Goal: Task Accomplishment & Management: Use online tool/utility

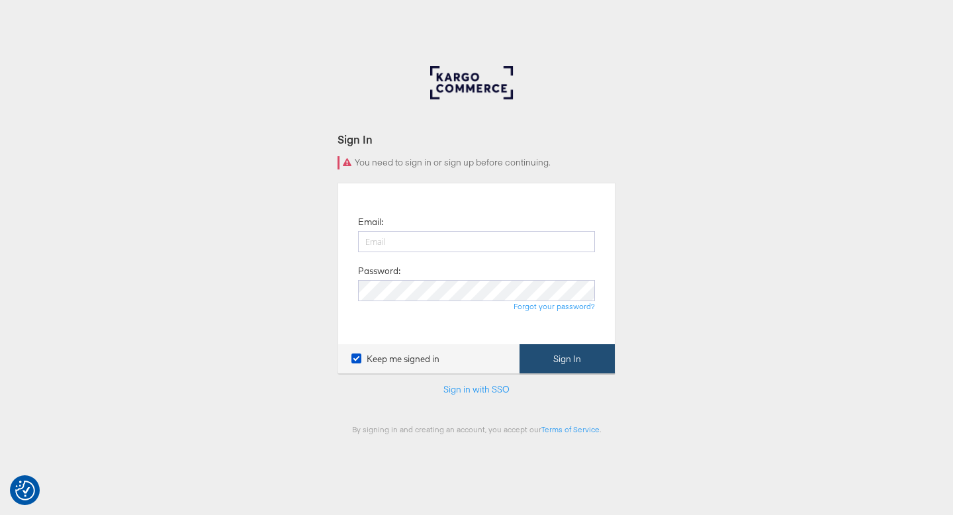
type input "ruben.ruiz@kargo.com"
click at [576, 354] on button "Sign In" at bounding box center [567, 359] width 95 height 30
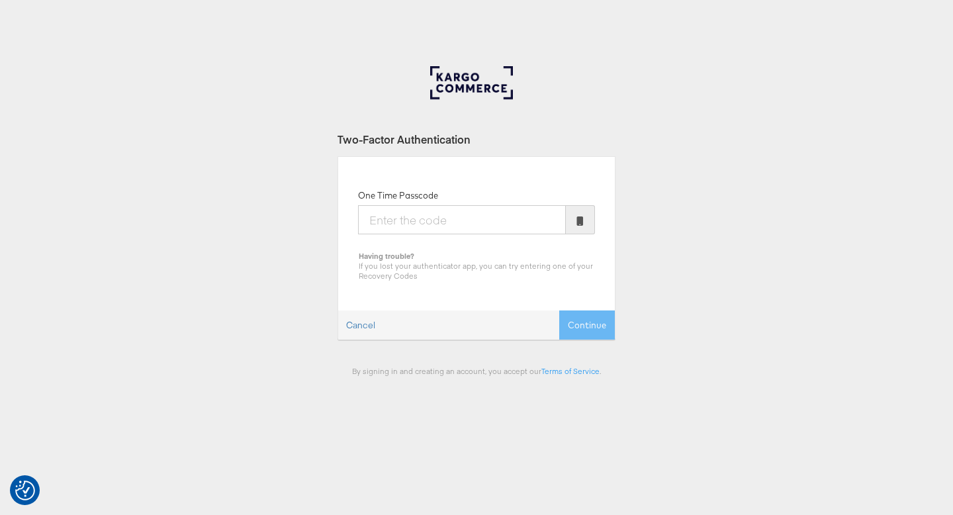
click at [483, 219] on input "One Time Passcode" at bounding box center [462, 219] width 208 height 29
type input "5"
type input "450691"
click at [559, 310] on button "Continue" at bounding box center [587, 325] width 56 height 30
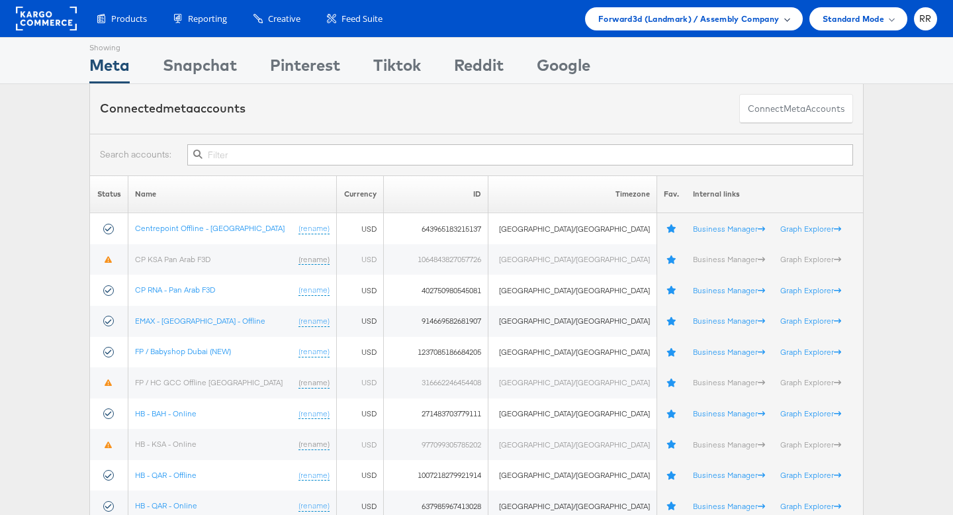
click at [690, 24] on span "Forward3d (Landmark) / Assembly Company" at bounding box center [688, 19] width 181 height 14
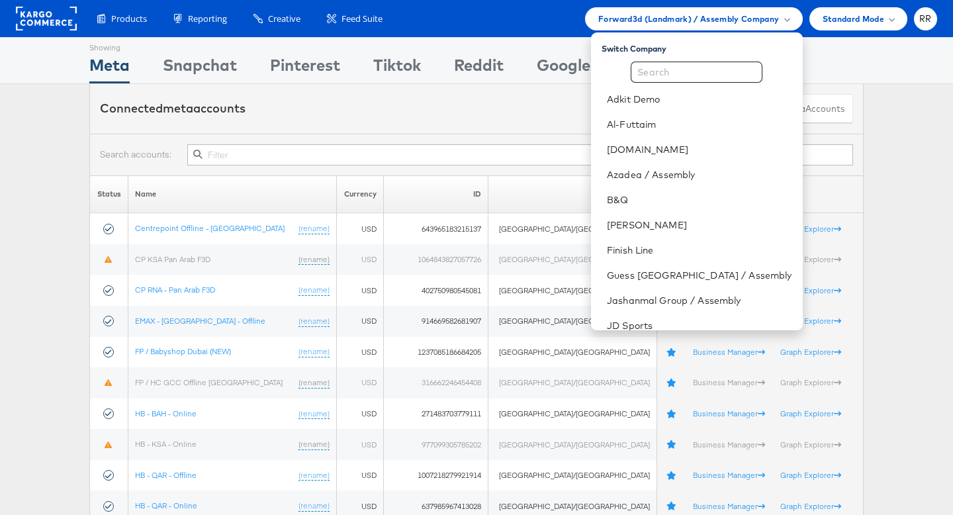
click at [568, 127] on div "Connected meta accounts Connect meta Accounts" at bounding box center [476, 109] width 774 height 50
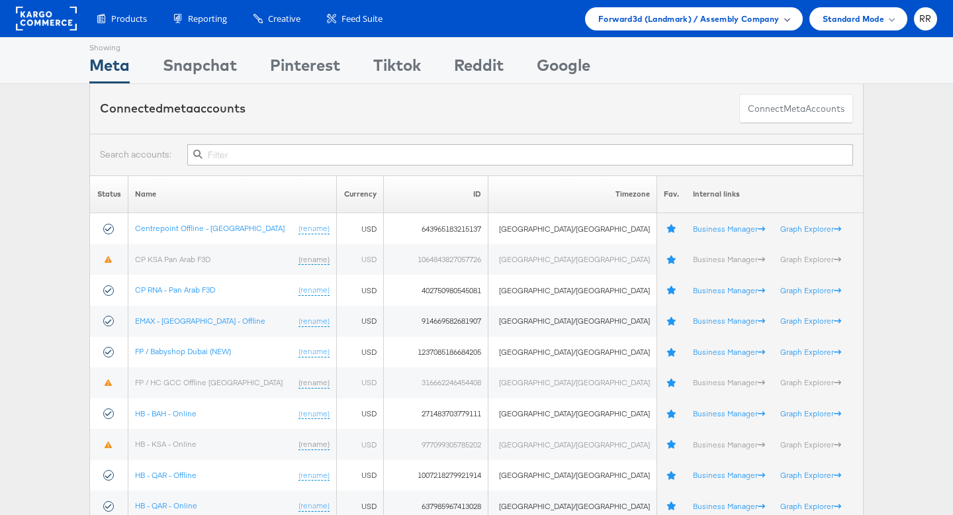
click at [711, 26] on div "Forward3d (Landmark) / Assembly Company" at bounding box center [693, 18] width 217 height 23
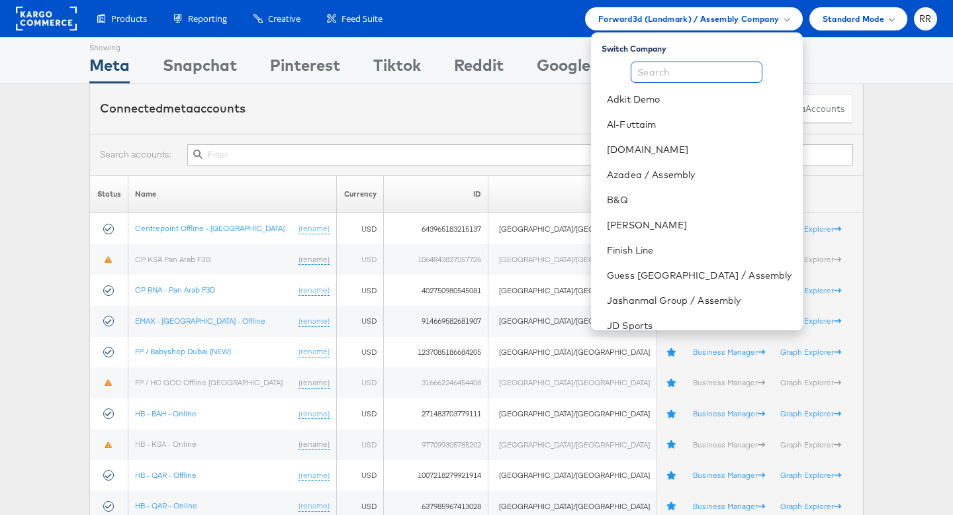
click at [691, 68] on input "text" at bounding box center [697, 72] width 132 height 21
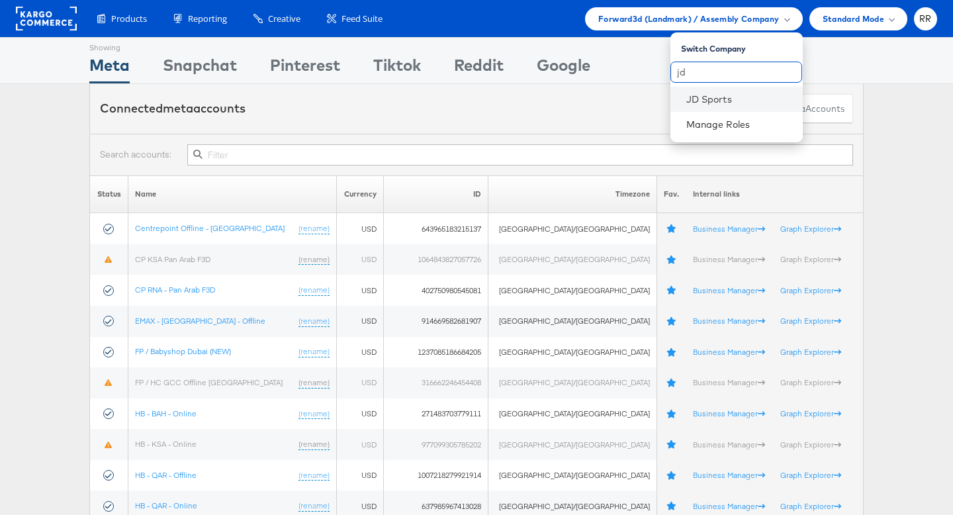
type input "jd"
click at [703, 106] on li "JD Sports" at bounding box center [737, 99] width 132 height 25
click at [708, 99] on link "JD Sports" at bounding box center [739, 99] width 106 height 13
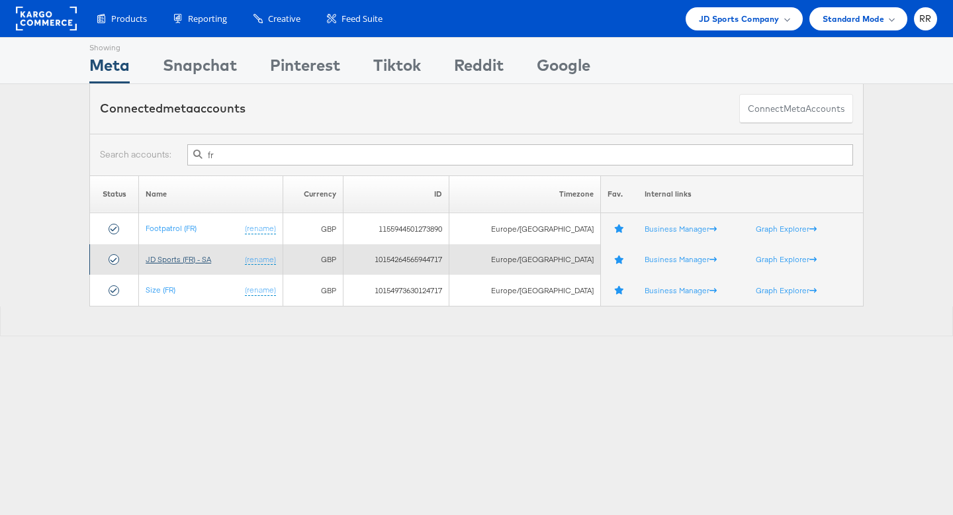
type input "fr"
click at [205, 256] on link "JD Sports (FR) - SA" at bounding box center [179, 259] width 66 height 10
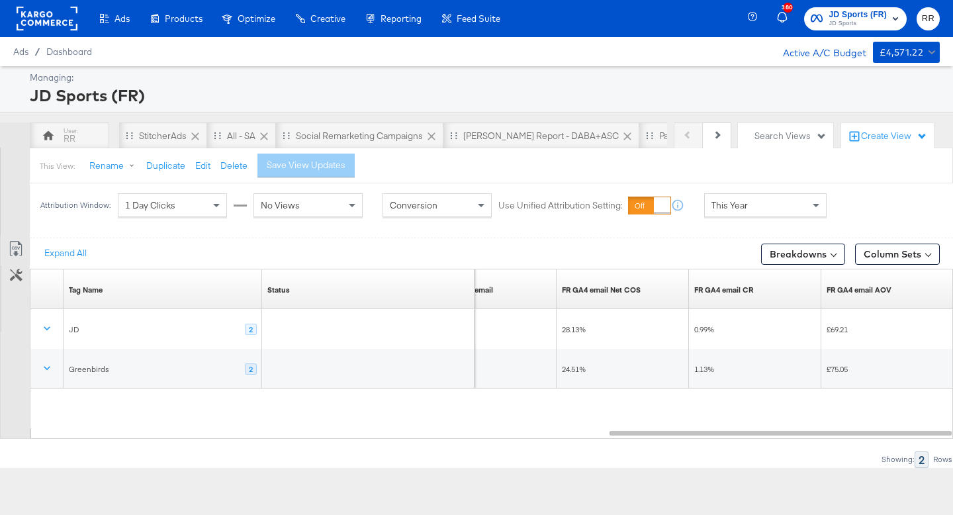
click at [52, 25] on rect at bounding box center [47, 19] width 61 height 24
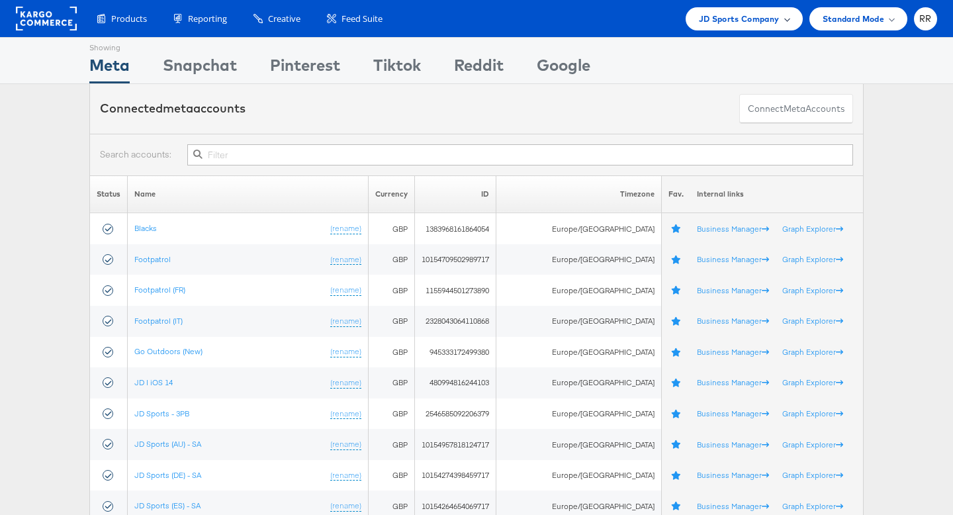
click at [749, 10] on div "JD Sports Company" at bounding box center [744, 18] width 117 height 23
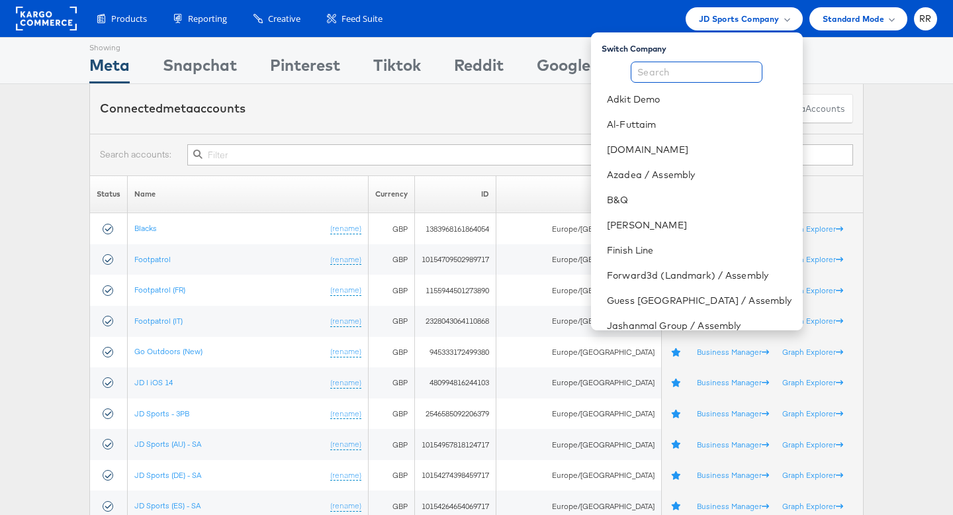
click at [689, 72] on input "text" at bounding box center [697, 72] width 132 height 21
click at [655, 197] on link "B&Q" at bounding box center [699, 199] width 185 height 13
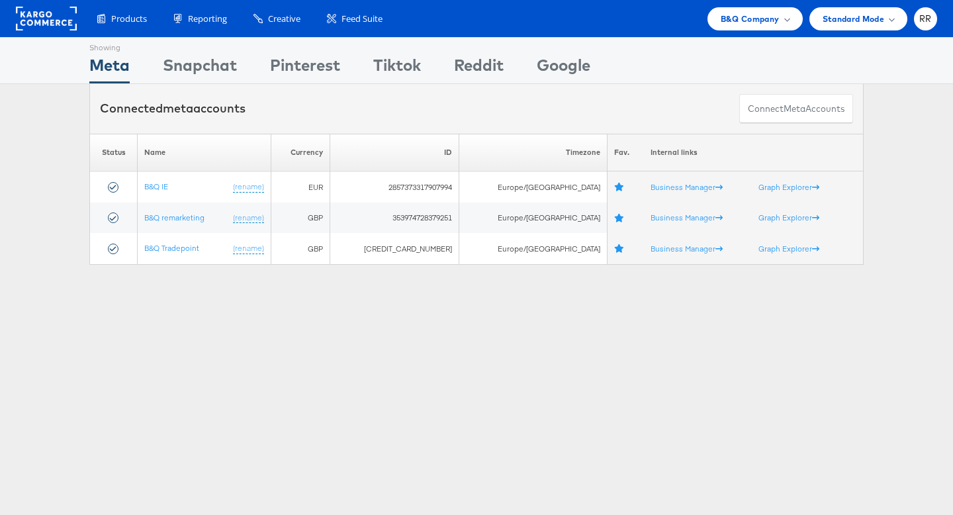
click at [67, 16] on rect at bounding box center [46, 19] width 61 height 24
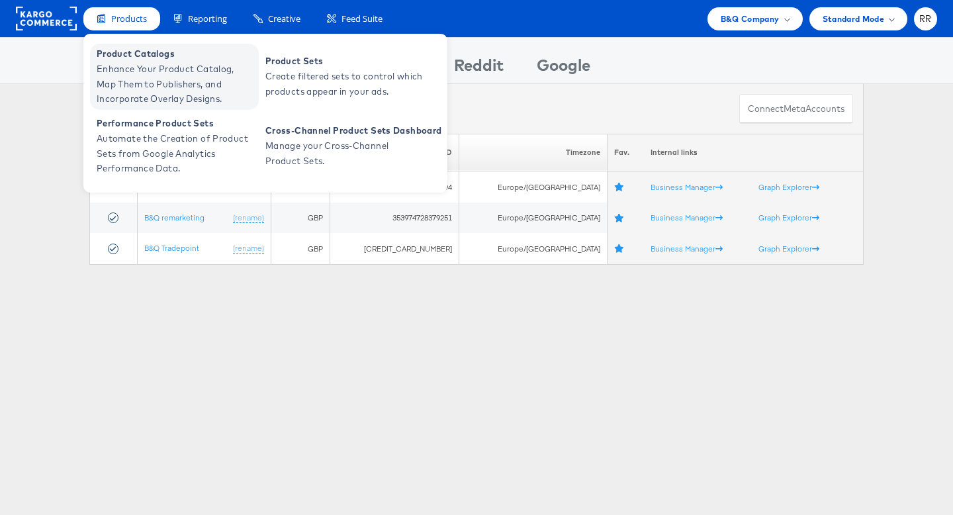
click at [132, 73] on span "Enhance Your Product Catalog, Map Them to Publishers, and Incorporate Overlay D…" at bounding box center [176, 84] width 159 height 45
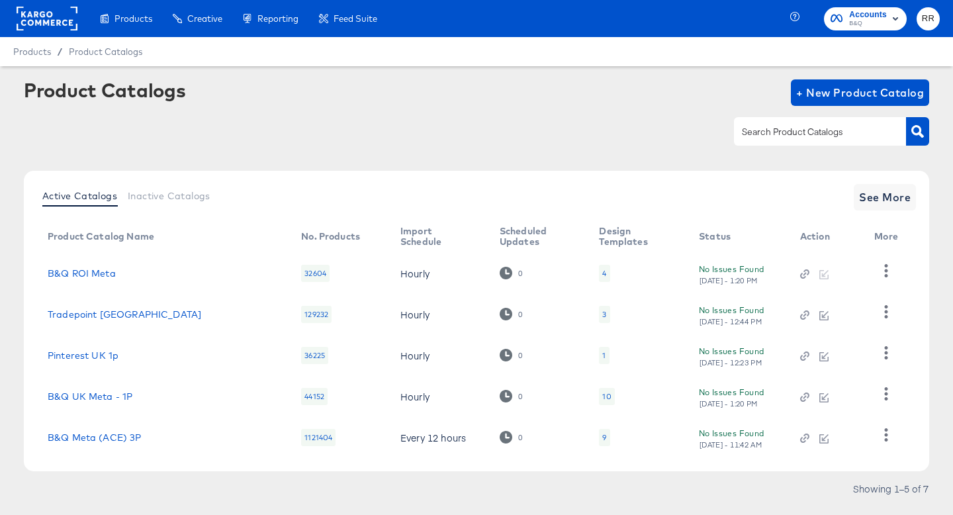
scroll to position [30, 0]
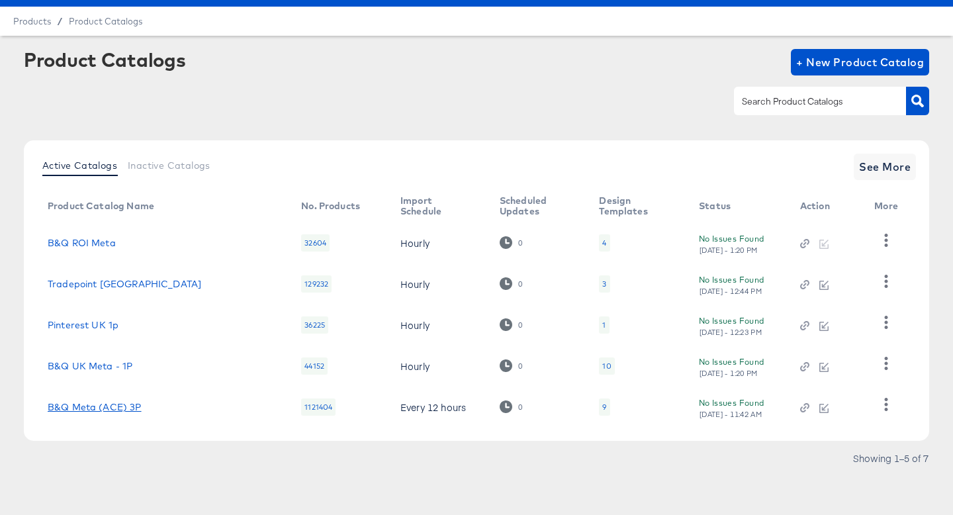
click at [86, 405] on link "B&Q Meta (ACE) 3P" at bounding box center [95, 407] width 94 height 11
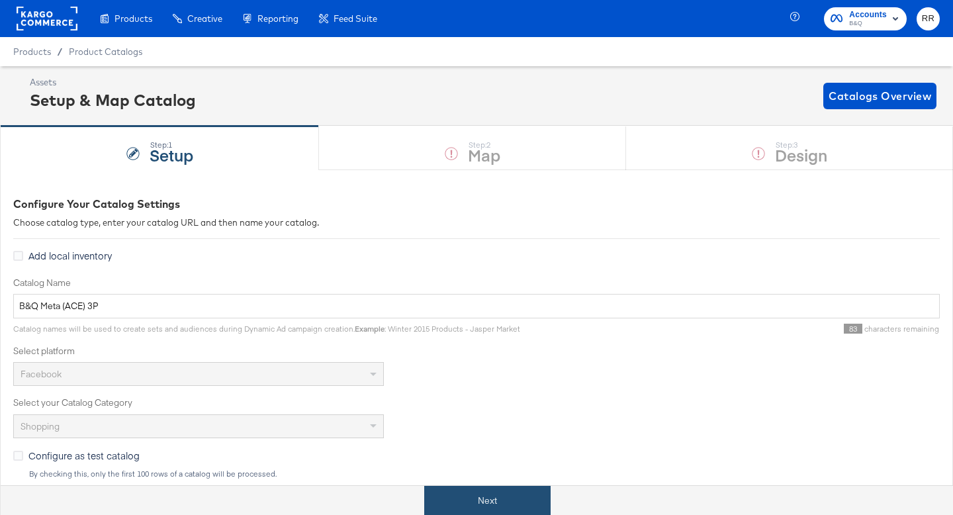
click at [497, 505] on button "Next" at bounding box center [487, 501] width 126 height 30
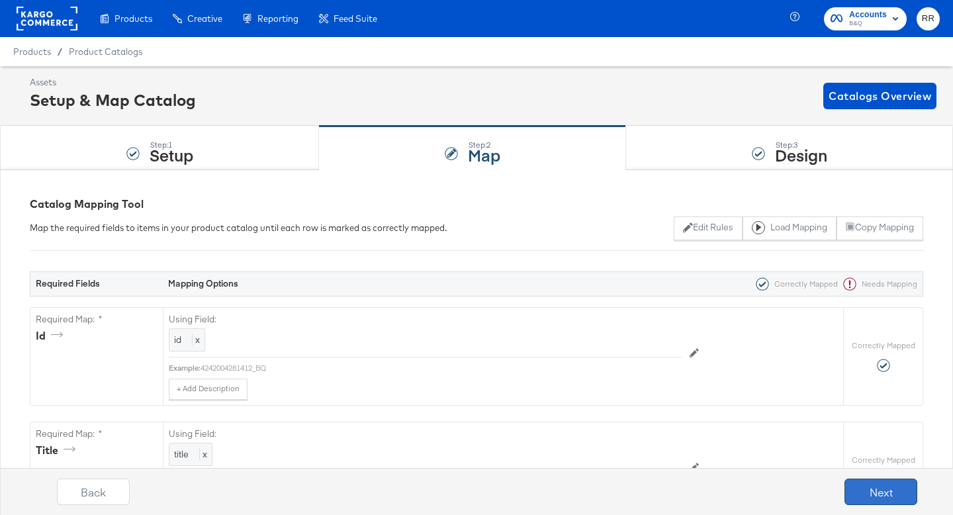
click at [864, 494] on button "Next" at bounding box center [881, 492] width 73 height 26
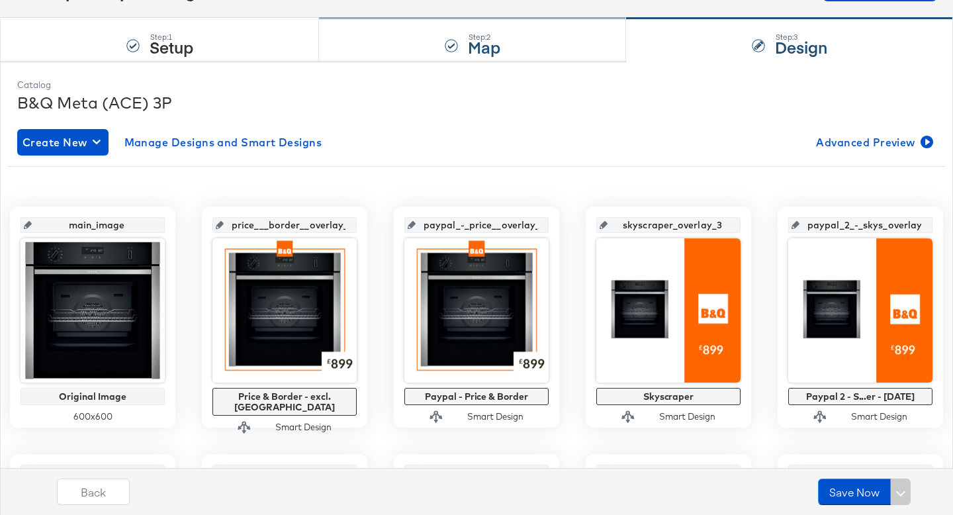
scroll to position [66, 0]
